Goal: Navigation & Orientation: Find specific page/section

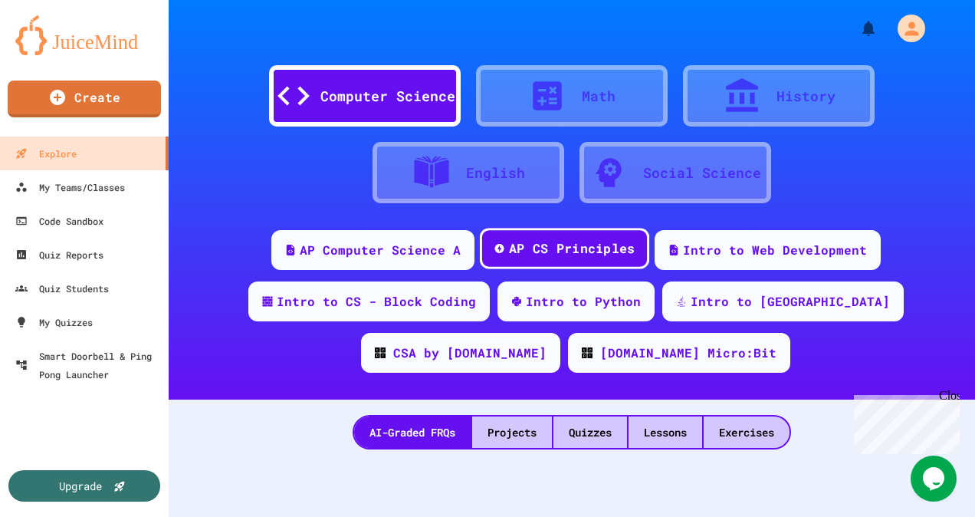
click at [571, 251] on div "AP CS Principles" at bounding box center [571, 248] width 126 height 19
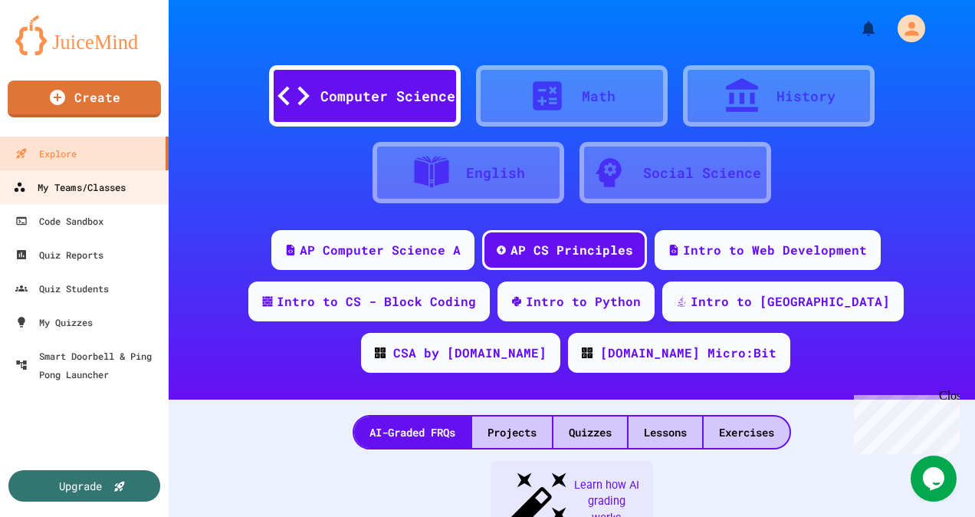
click at [120, 188] on div "My Teams/Classes" at bounding box center [69, 187] width 113 height 19
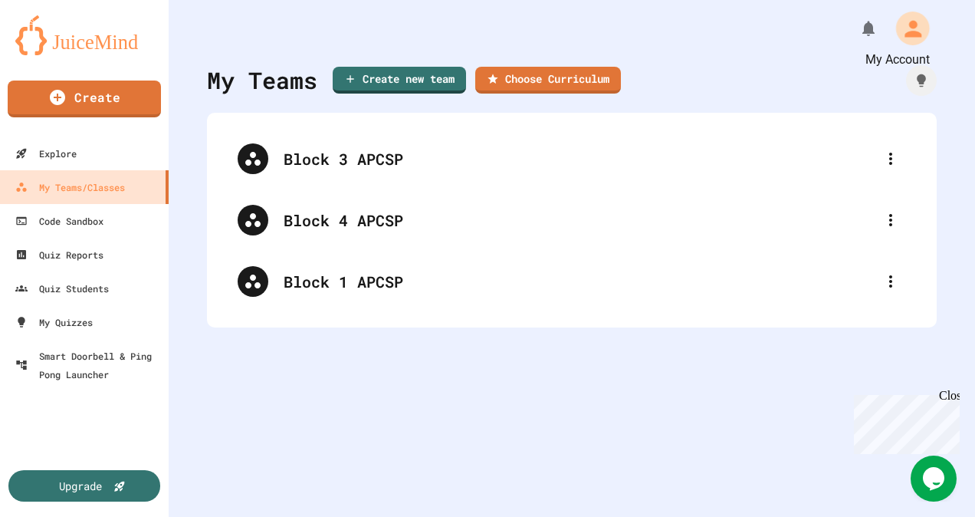
click at [900, 28] on icon "My Account" at bounding box center [912, 28] width 25 height 25
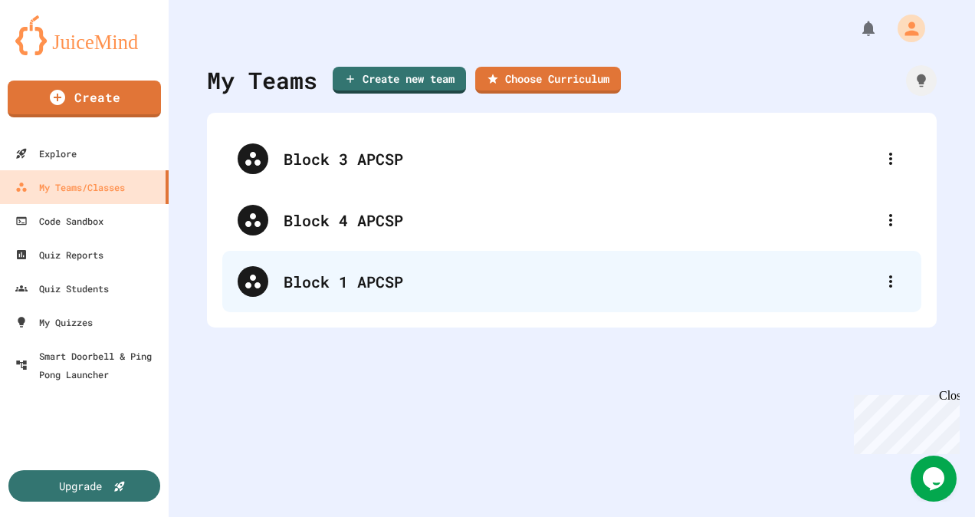
click at [378, 286] on div "Block 1 APCSP" at bounding box center [580, 281] width 592 height 23
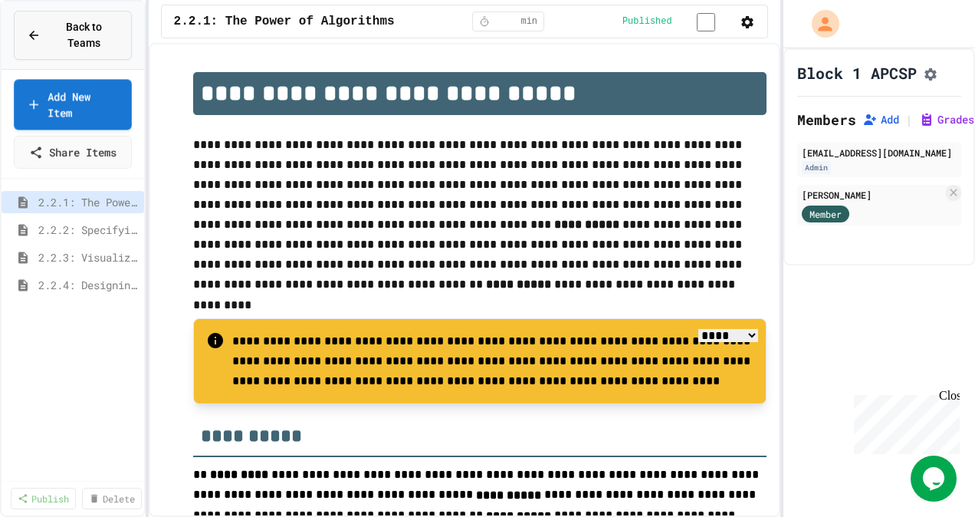
click at [41, 23] on div "Back to Teams" at bounding box center [73, 35] width 92 height 32
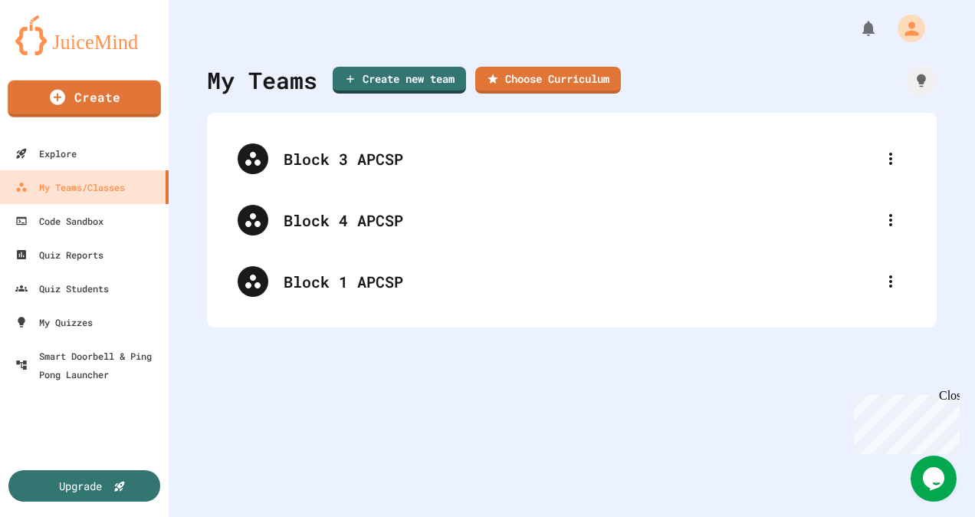
click at [89, 44] on img at bounding box center [84, 35] width 138 height 40
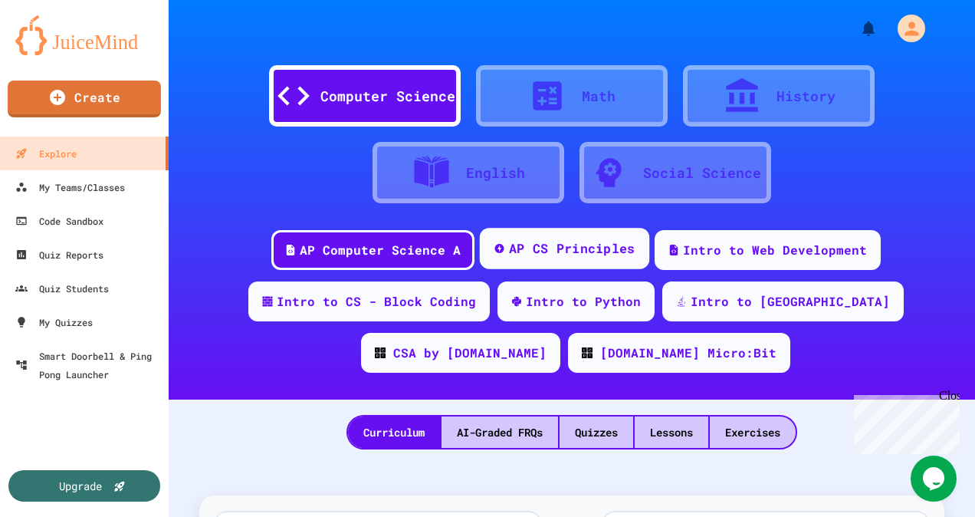
click at [547, 247] on div "AP CS Principles" at bounding box center [571, 248] width 126 height 19
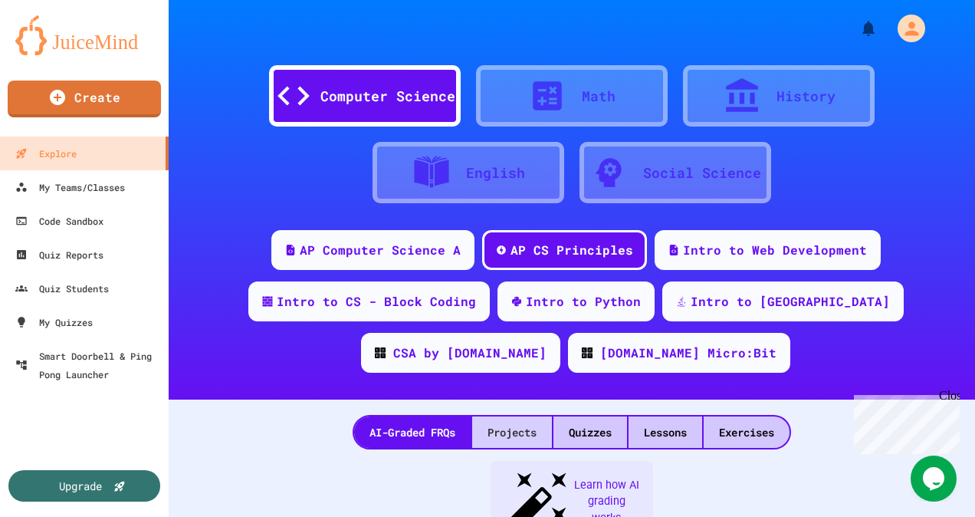
click at [517, 430] on div "Projects" at bounding box center [512, 431] width 80 height 31
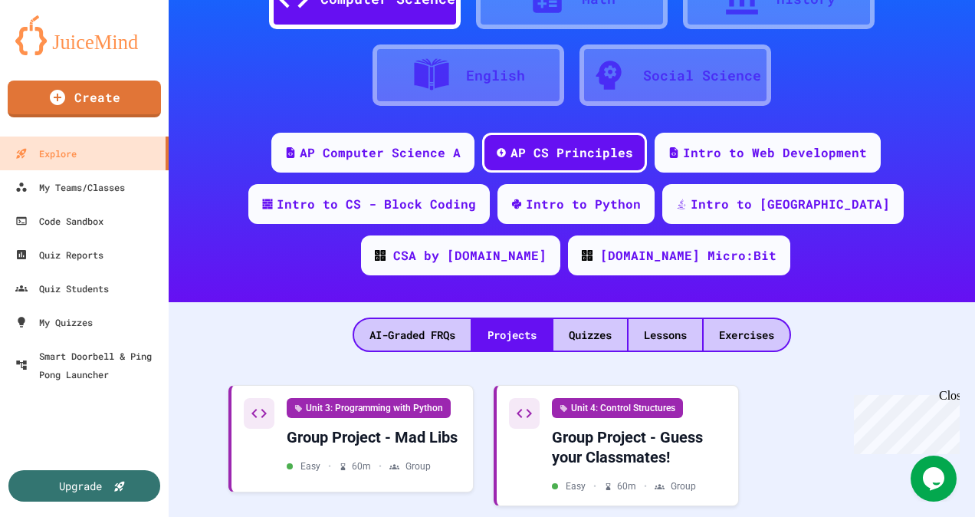
scroll to position [174, 0]
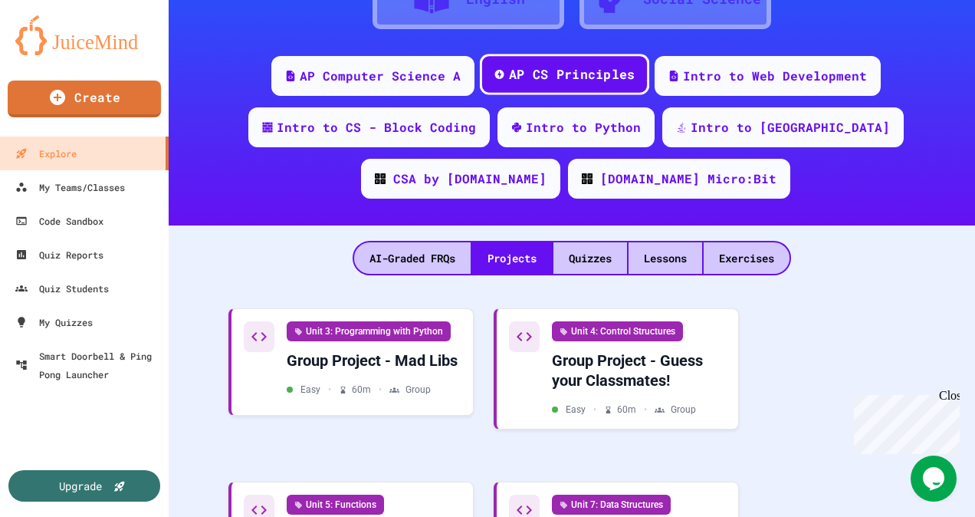
click at [573, 74] on div "AP CS Principles" at bounding box center [571, 74] width 126 height 19
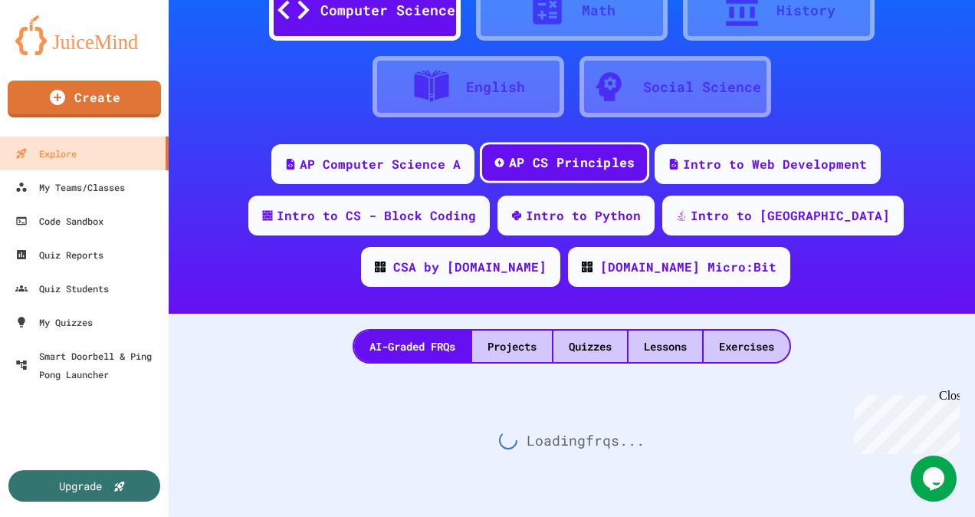
scroll to position [97, 0]
click at [566, 145] on div "AP Computer Science A AP CS Principles Intro to Web Development Intro to CS - B…" at bounding box center [572, 221] width 806 height 154
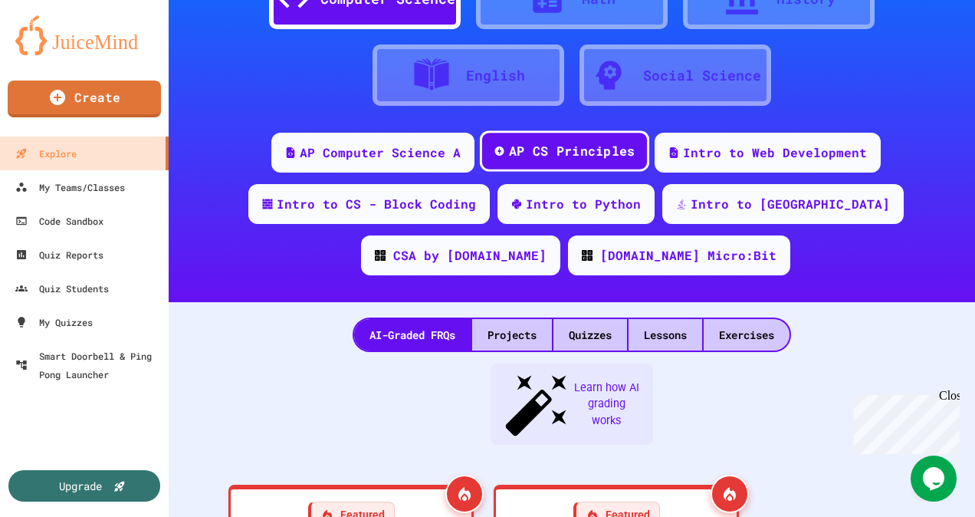
scroll to position [174, 0]
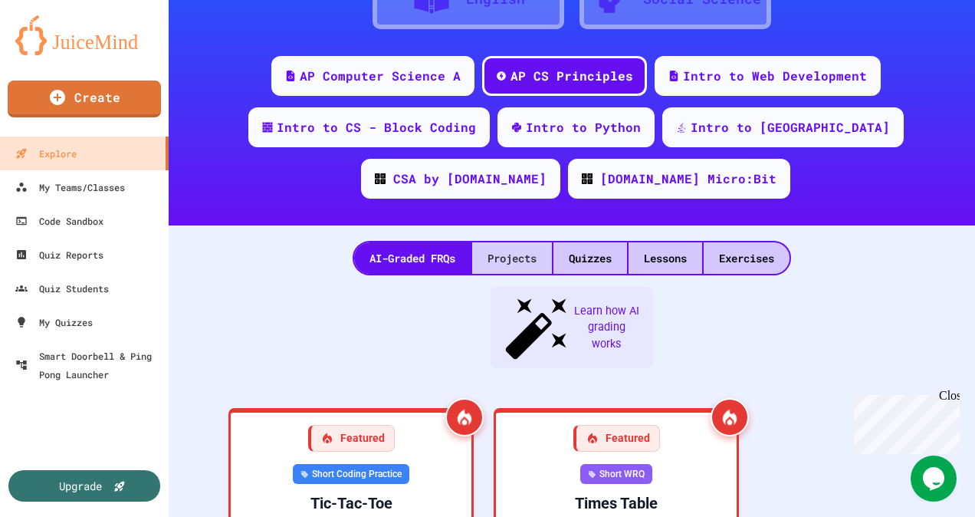
click at [511, 250] on div "Projects" at bounding box center [512, 257] width 80 height 31
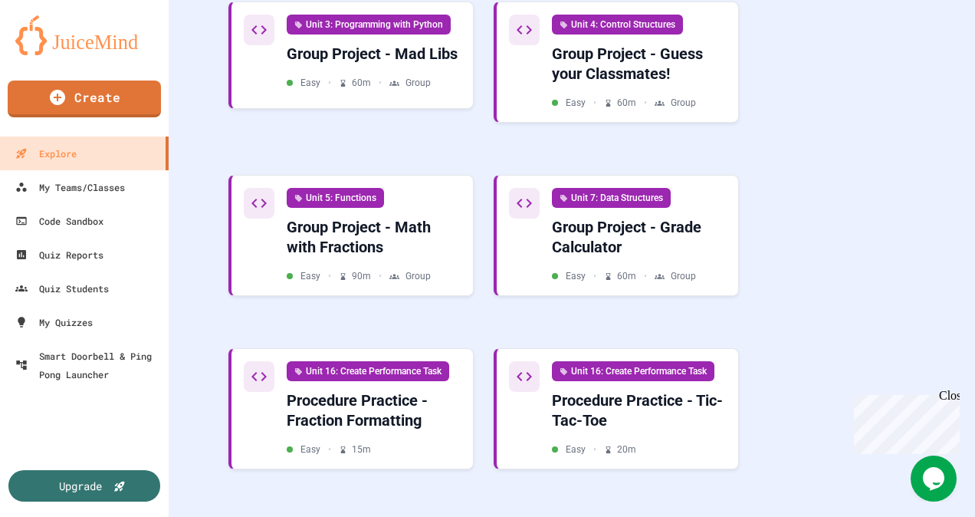
scroll to position [251, 0]
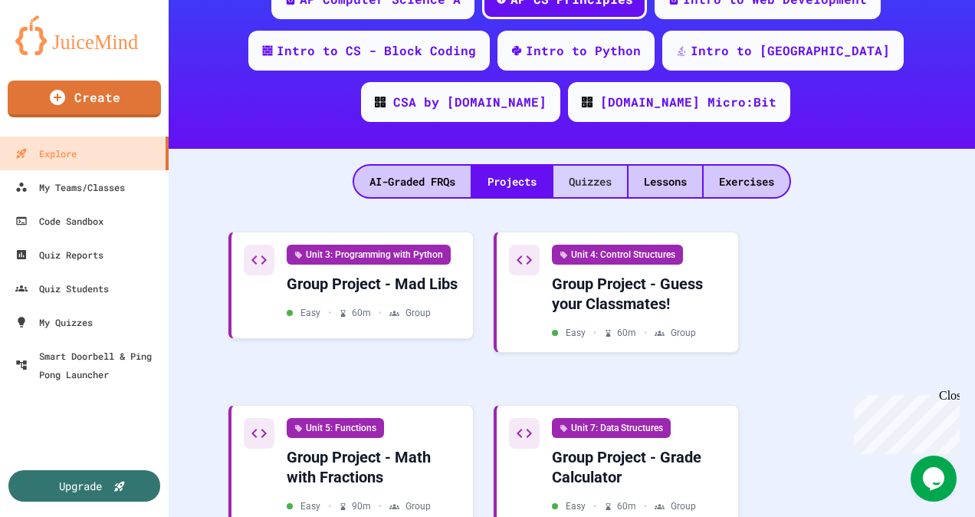
click at [596, 176] on div "Quizzes" at bounding box center [590, 181] width 74 height 31
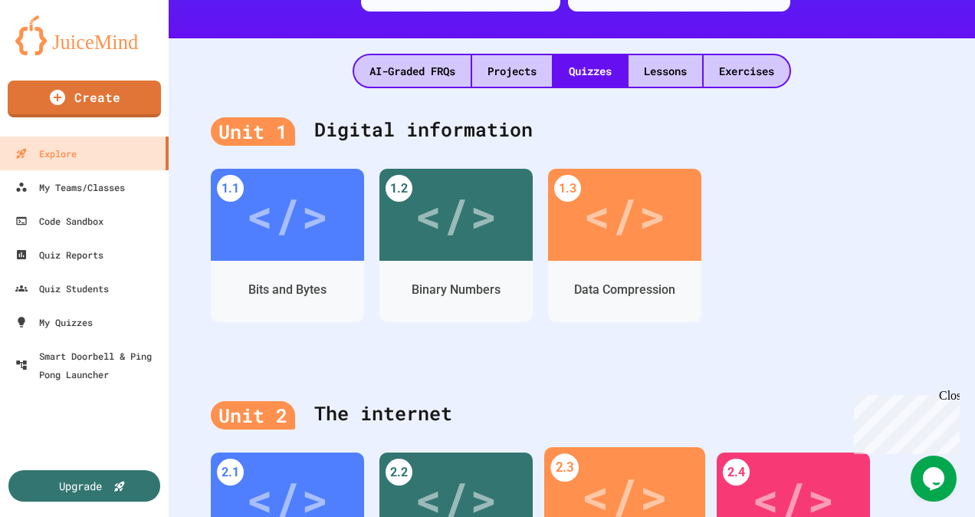
scroll to position [251, 0]
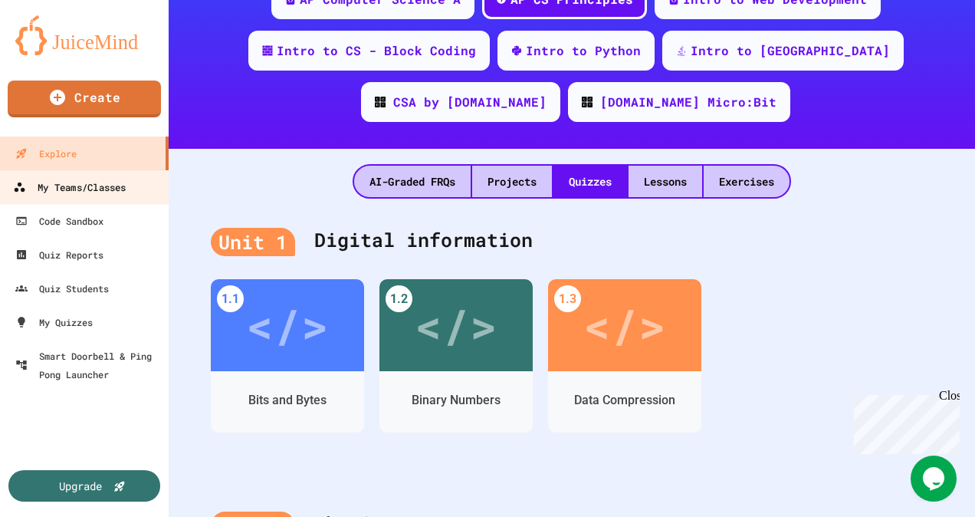
click at [109, 183] on div "My Teams/Classes" at bounding box center [69, 187] width 113 height 19
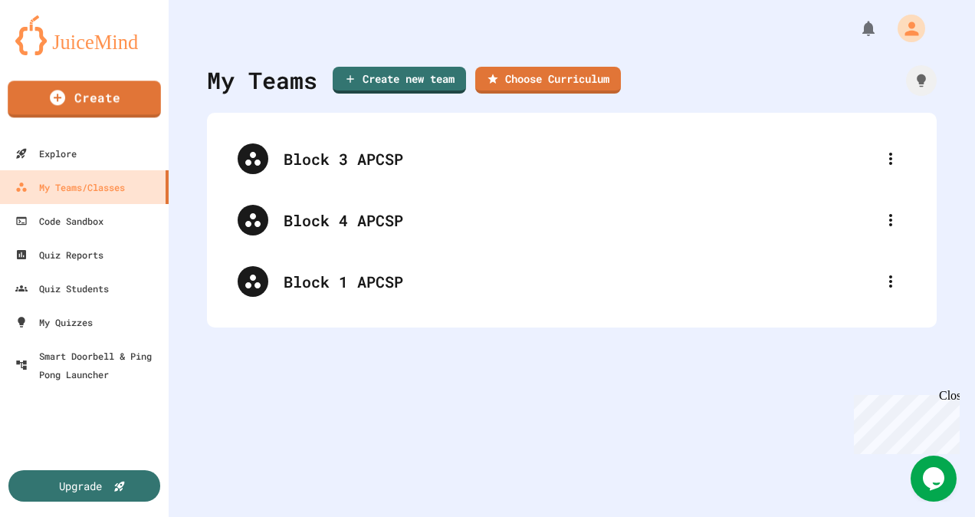
click at [101, 41] on img at bounding box center [84, 35] width 138 height 40
